Goal: Information Seeking & Learning: Learn about a topic

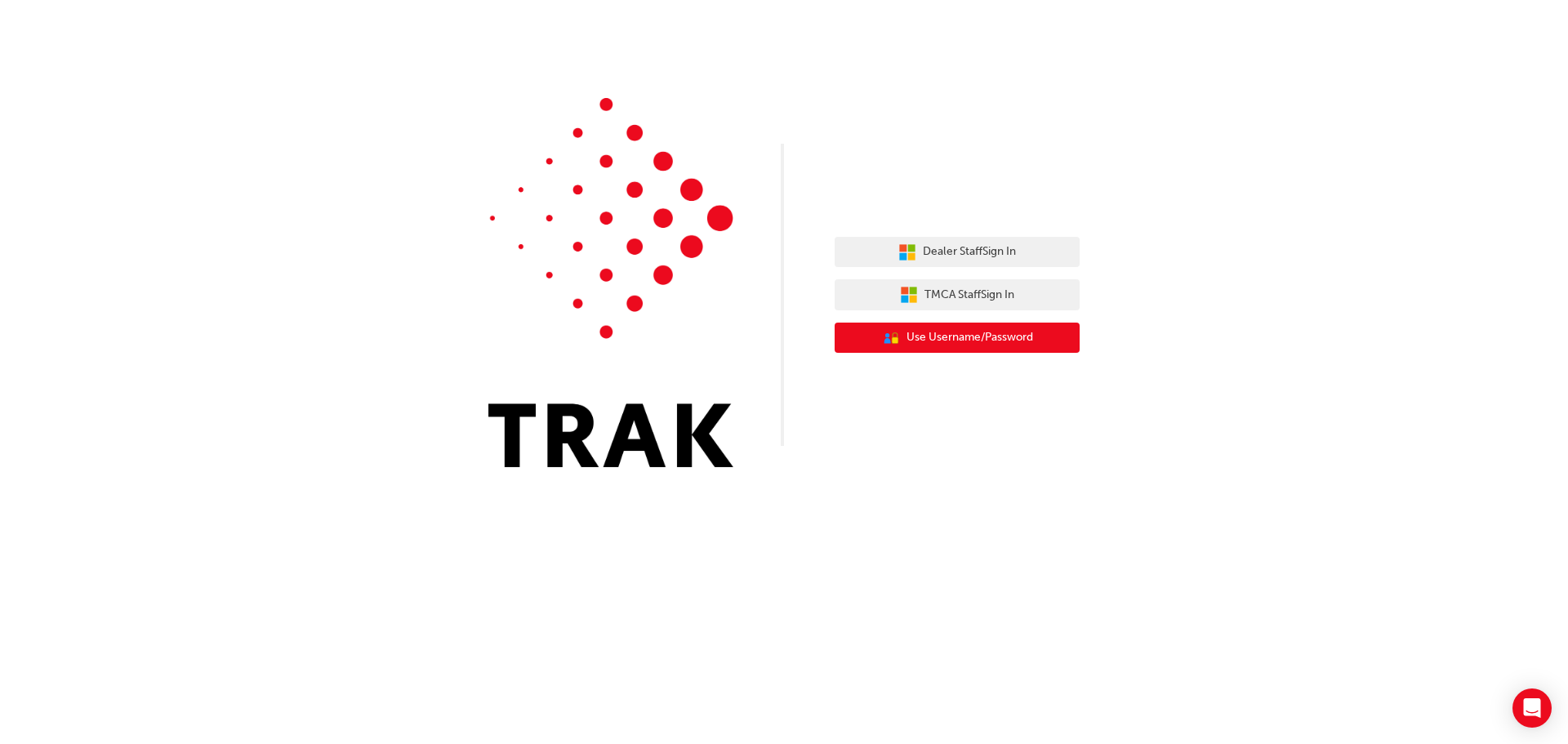
click at [947, 335] on span "Use Username/Password" at bounding box center [970, 338] width 127 height 19
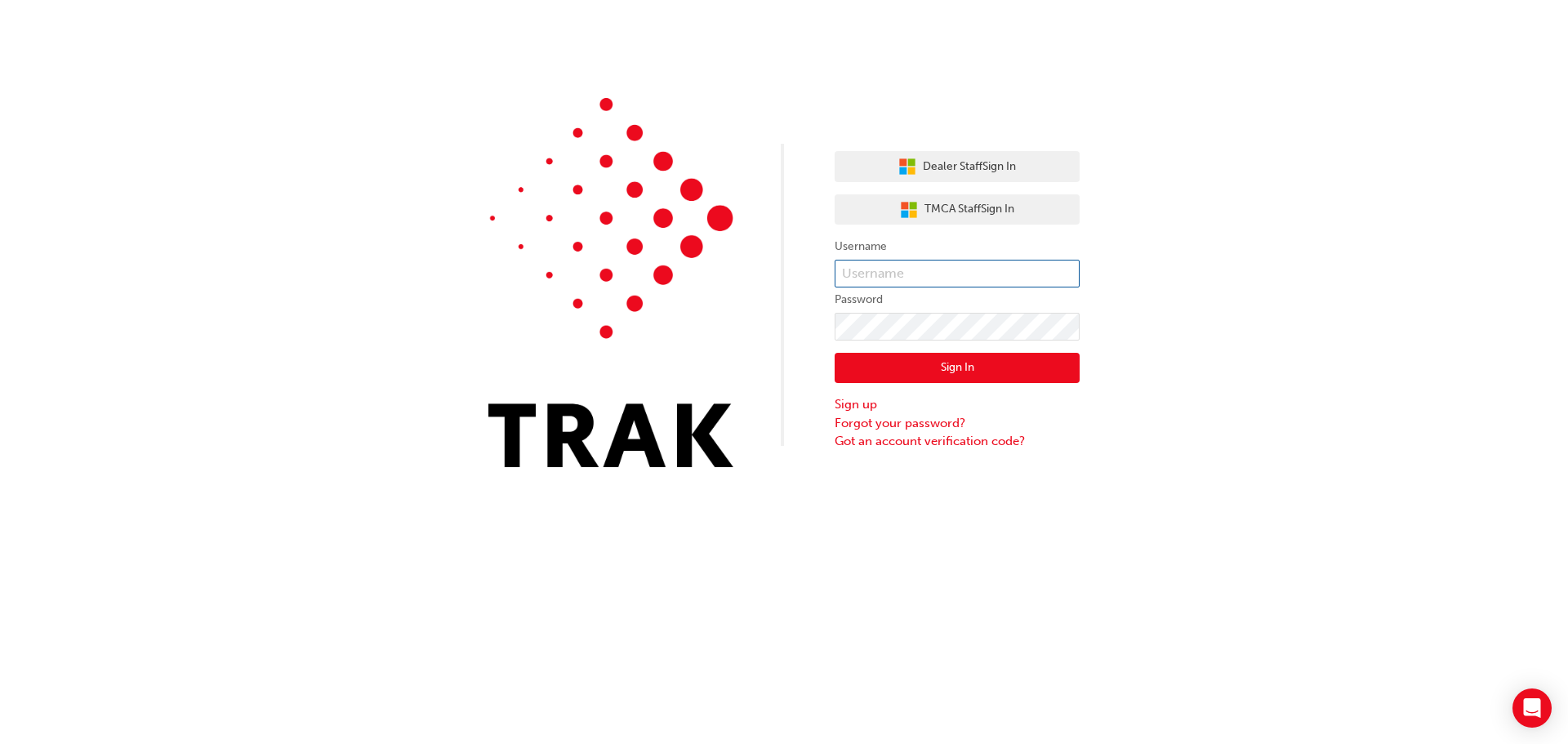
click at [923, 275] on input "text" at bounding box center [957, 273] width 245 height 28
click at [944, 154] on button "Dealer Staff Sign In" at bounding box center [957, 166] width 245 height 31
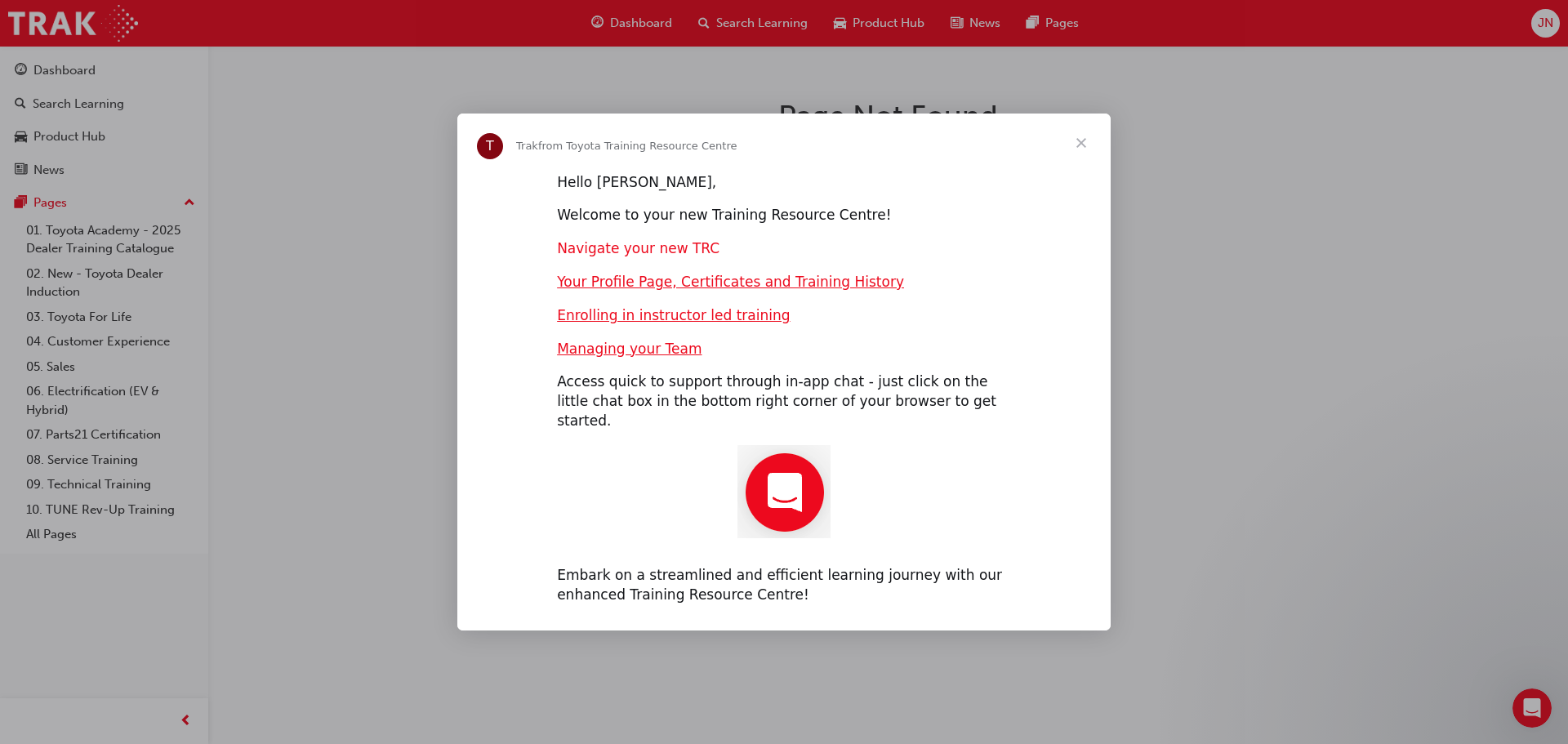
click at [649, 252] on link "Navigate your new TRC" at bounding box center [638, 248] width 162 height 16
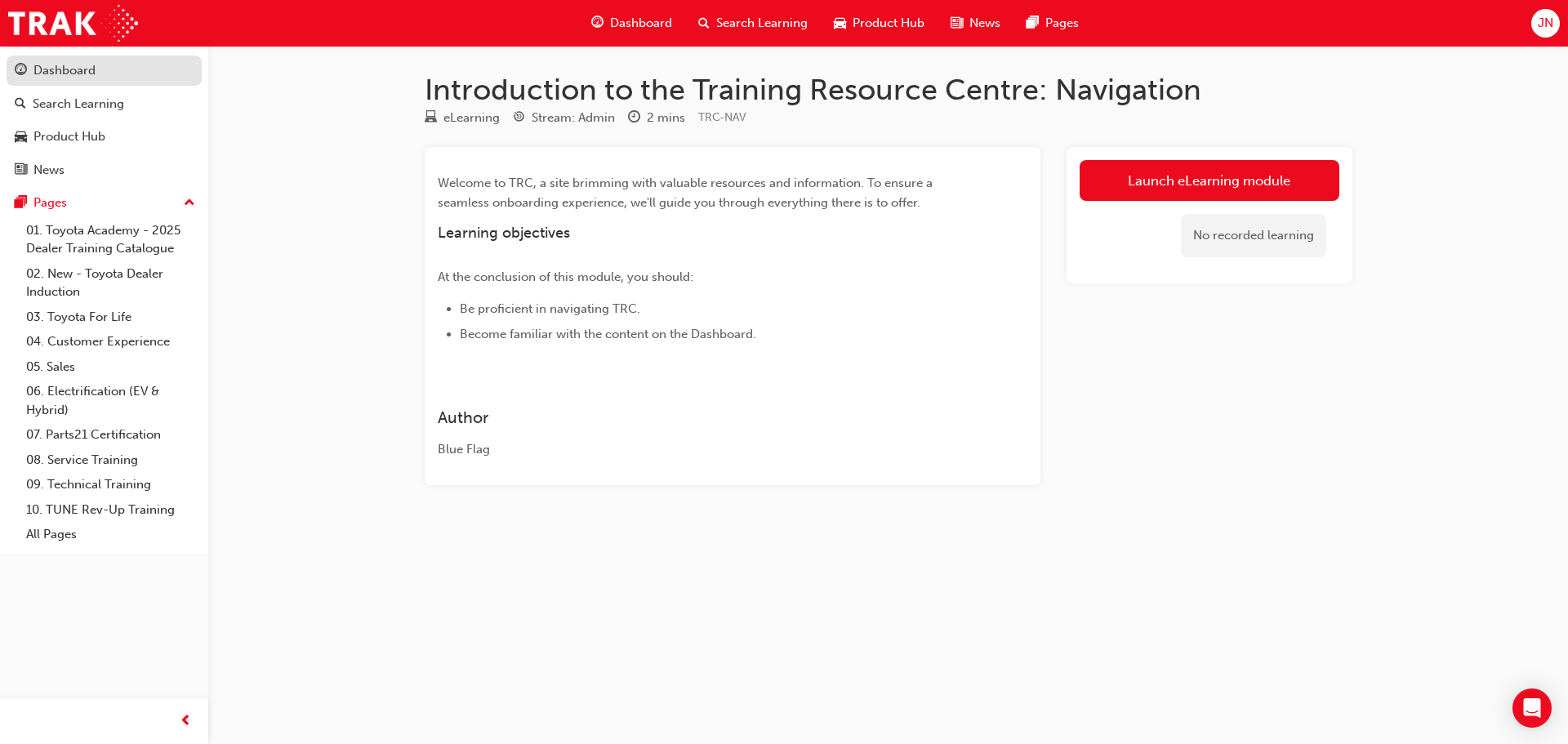
click at [95, 70] on div "Dashboard" at bounding box center [64, 71] width 62 height 19
